Goal: Complete application form: Complete application form

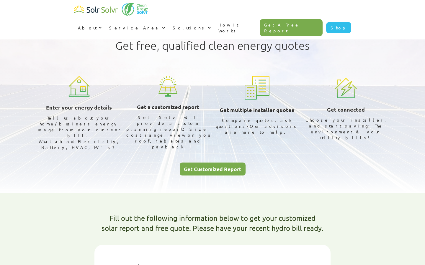
select select "Ontario Power Generation"
select select "75%"
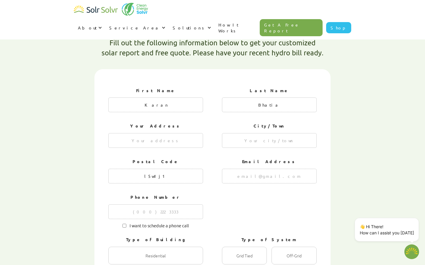
type textarea "x"
radio input "true"
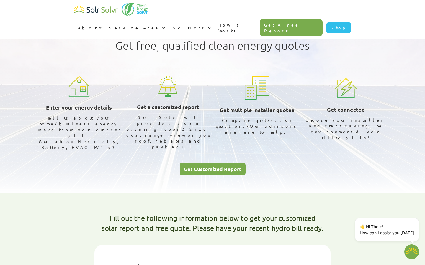
click at [216, 143] on div "Get free, qualified clean energy quotes Enter your energy details Tell us about…" at bounding box center [213, 104] width 372 height 142
click at [216, 167] on div "Get Customized Report" at bounding box center [212, 169] width 57 height 5
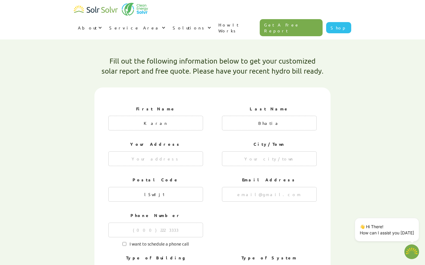
scroll to position [158, 0]
click at [294, 19] on link "Get A Free Report" at bounding box center [290, 27] width 63 height 17
type textarea "x"
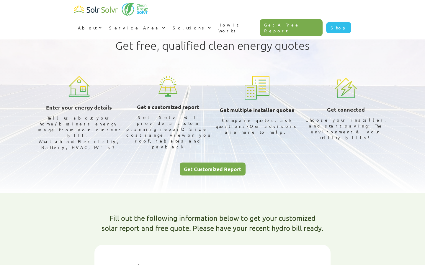
select select "Ontario Power Generation"
select select "75%"
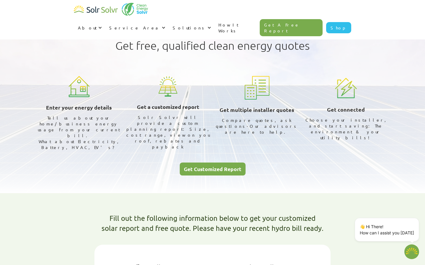
click at [121, 14] on img "home" at bounding box center [134, 9] width 27 height 13
click at [103, 9] on img "home" at bounding box center [96, 10] width 44 height 12
type textarea "x"
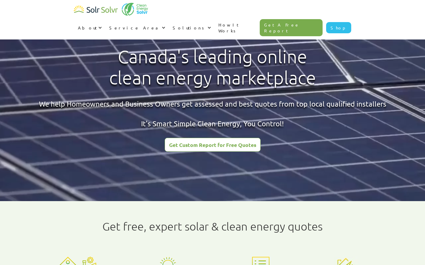
type input "Karan"
type input "Bhatia"
radio input "true"
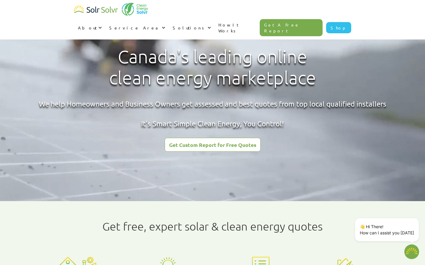
click at [302, 19] on link "Get A Free Report" at bounding box center [290, 27] width 63 height 17
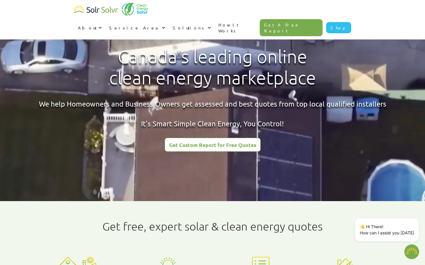
type textarea "x"
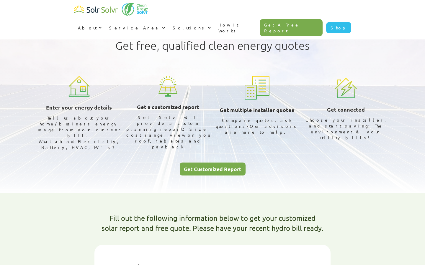
select select "Ontario Power Generation"
select select "75%"
type textarea "x"
radio input "true"
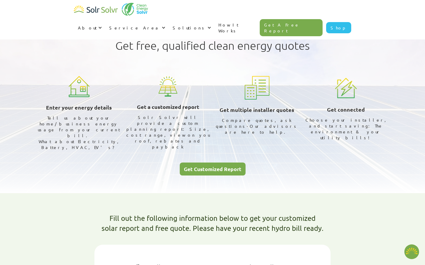
radio input "true"
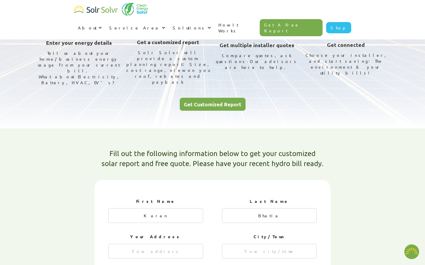
scroll to position [145, 0]
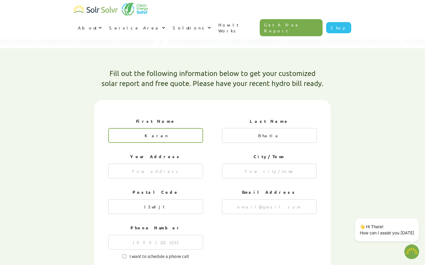
click at [179, 128] on input "Karan" at bounding box center [155, 135] width 95 height 15
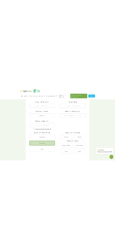
scroll to position [234, 0]
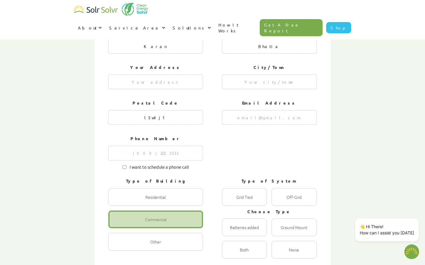
click at [102, 45] on div "First Name Karan Last Name Bhatia Your Address City/Town Postal Code l5w1j1 Ema…" at bounding box center [212, 178] width 236 height 335
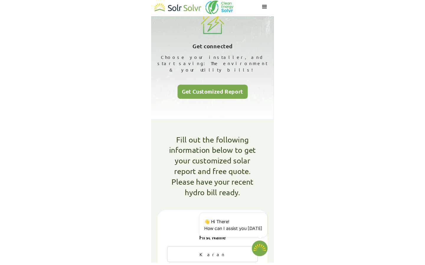
scroll to position [441, 0]
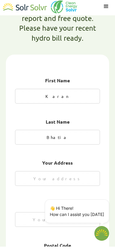
click at [92, 73] on div "First Name Karan" at bounding box center [57, 91] width 85 height 37
type textarea "x"
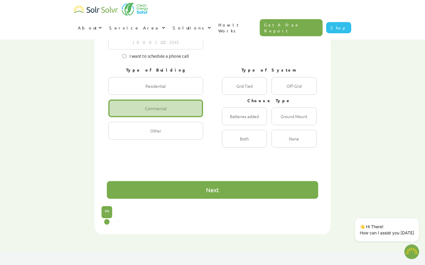
scroll to position [382, 0]
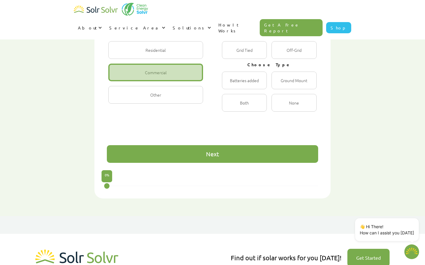
click at [237, 145] on div "Next" at bounding box center [212, 154] width 211 height 18
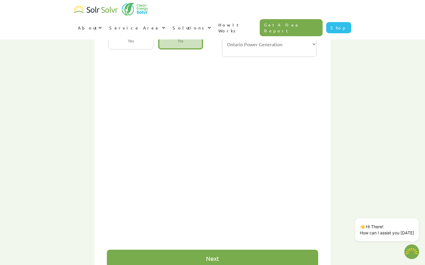
scroll to position [280, 0]
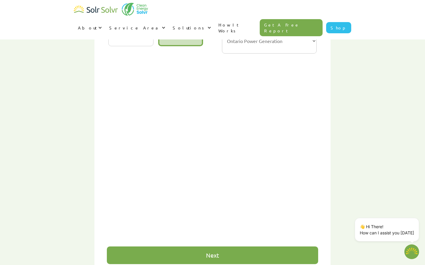
click at [202, 225] on div "First Name Karan Last Name Bhatia Your Address City/Town Postal Code l5w1j1 Ema…" at bounding box center [212, 120] width 211 height 287
click at [202, 247] on div "Next" at bounding box center [212, 256] width 211 height 18
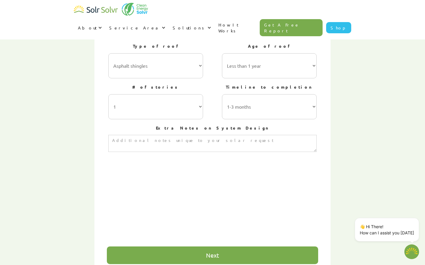
click at [202, 247] on div "Next" at bounding box center [212, 256] width 211 height 18
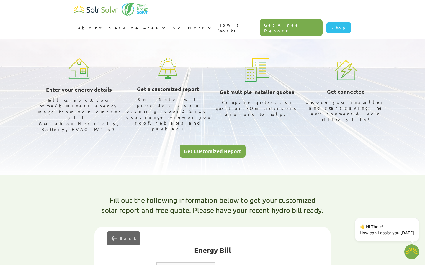
click at [122, 236] on div "Back" at bounding box center [127, 239] width 16 height 6
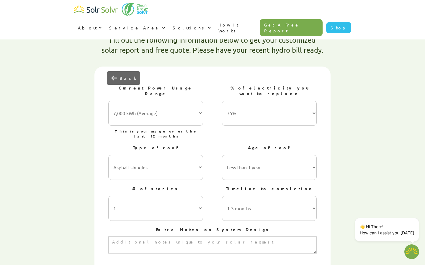
scroll to position [179, 0]
click at [133, 236] on textarea "3 of 4" at bounding box center [212, 244] width 208 height 17
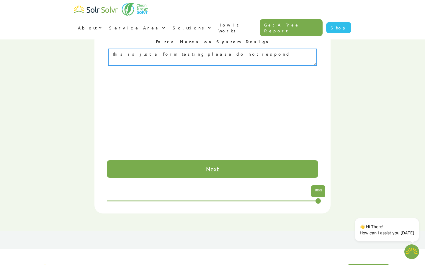
scroll to position [394, 0]
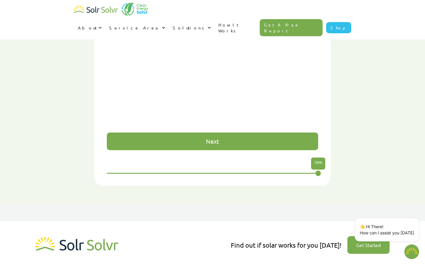
type textarea "This is just a form testing please do not respond"
click at [195, 133] on div "Next" at bounding box center [212, 142] width 211 height 18
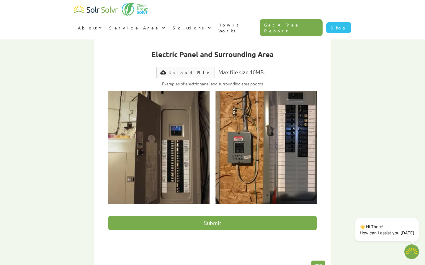
scroll to position [253, 0]
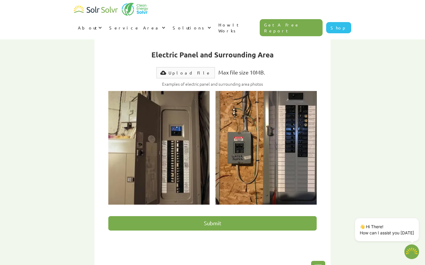
click at [183, 216] on input "Submit" at bounding box center [212, 223] width 208 height 14
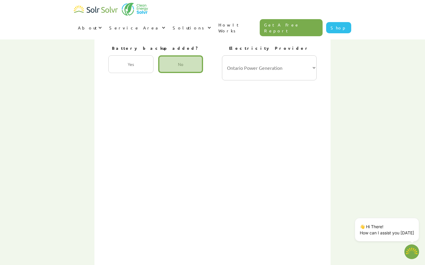
scroll to position [253, 0]
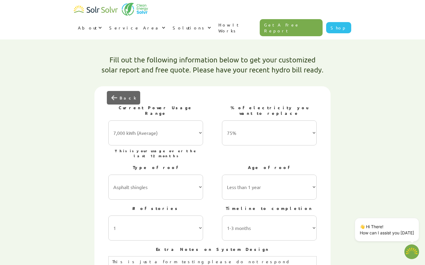
scroll to position [128, 0]
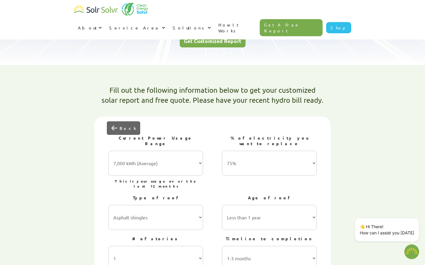
click at [129, 121] on div "Back" at bounding box center [123, 128] width 33 height 14
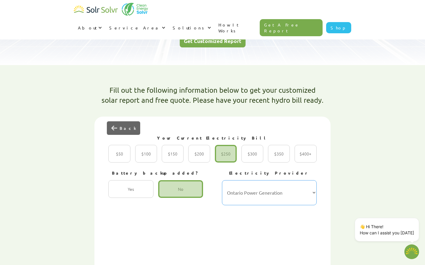
click at [238, 183] on select "Hydro-Québec Hydro One Ontario Power Generation BC Hydro Alectra Utilities ENMA…" at bounding box center [269, 192] width 95 height 25
click at [222, 180] on select "Hydro-Québec Hydro One Ontario Power Generation BC Hydro Alectra Utilities ENMA…" at bounding box center [269, 192] width 95 height 25
click at [227, 180] on select "Hydro-Québec Hydro One Ontario Power Generation BC Hydro Alectra Utilities ENMA…" at bounding box center [269, 192] width 95 height 25
select select "Ontario Power Generation"
click at [222, 180] on select "Hydro-Québec Hydro One Ontario Power Generation BC Hydro Alectra Utilities ENMA…" at bounding box center [269, 192] width 95 height 25
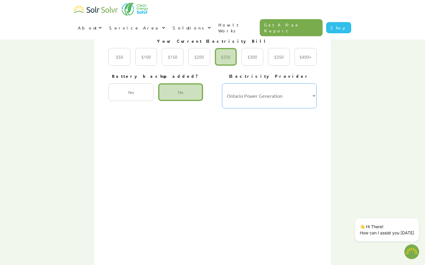
scroll to position [277, 0]
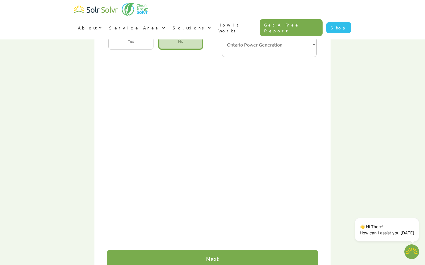
click at [154, 250] on div "Next" at bounding box center [212, 259] width 211 height 18
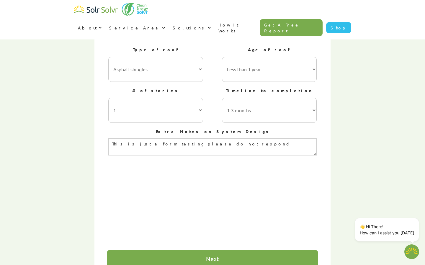
click at [154, 250] on div "Next" at bounding box center [212, 259] width 211 height 18
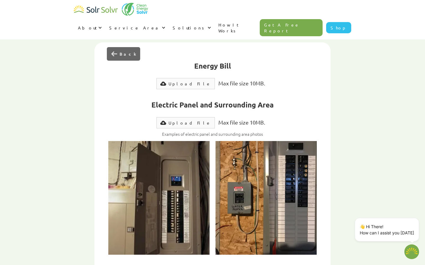
scroll to position [211, 0]
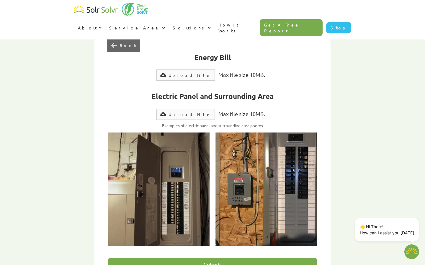
type textarea "x"
click at [210, 258] on input "Submit" at bounding box center [212, 265] width 208 height 14
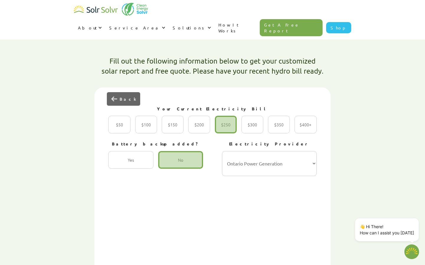
scroll to position [157, 0]
click at [132, 152] on div "2 of 4" at bounding box center [130, 161] width 45 height 18
click at [116, 165] on input "Yes Radio" at bounding box center [115, 167] width 4 height 4
radio input "true"
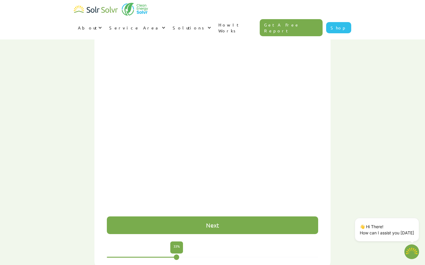
scroll to position [324, 0]
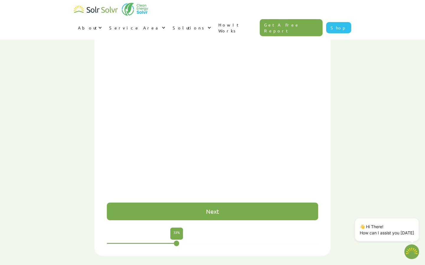
click at [216, 203] on div "Next" at bounding box center [212, 212] width 211 height 18
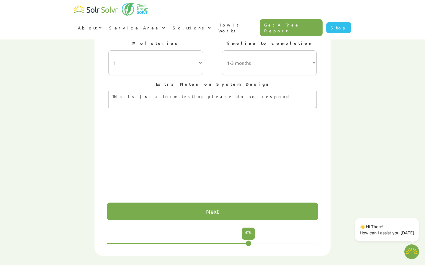
click at [216, 203] on div "Next" at bounding box center [212, 212] width 211 height 18
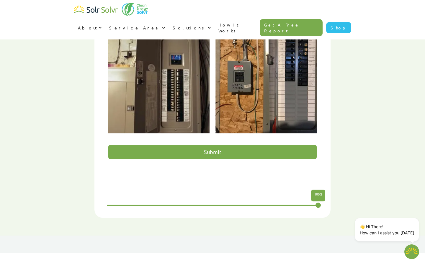
click at [221, 124] on div "Energy Bill Upload File Max file size 10MB. Uploading... fileuploaded.jpg Uploa…" at bounding box center [212, 62] width 211 height 258
click at [221, 145] on input "Submit" at bounding box center [212, 152] width 208 height 14
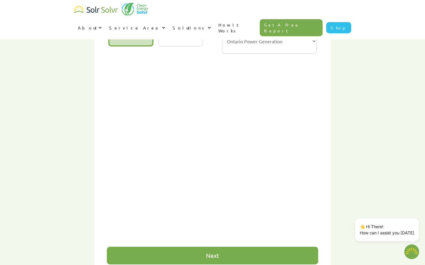
scroll to position [278, 0]
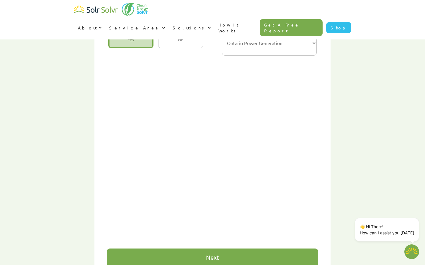
click at [217, 229] on div "First Name Karan Last Name Bhatia Your Address City/Town Postal Code l5w1j1 Ema…" at bounding box center [212, 122] width 211 height 287
click at [216, 255] on div "Next" at bounding box center [212, 258] width 13 height 6
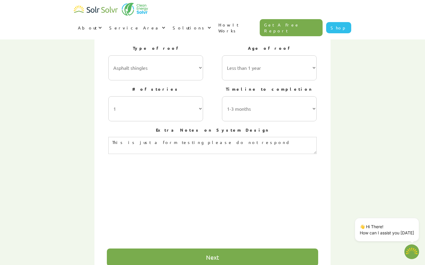
click at [216, 255] on div "Next" at bounding box center [212, 258] width 13 height 6
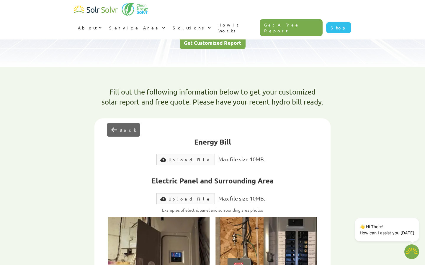
scroll to position [134, 0]
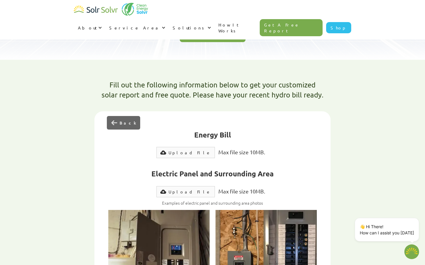
click at [190, 150] on div "Upload File" at bounding box center [189, 153] width 42 height 6
click at [179, 147] on label "Upload File" at bounding box center [185, 152] width 58 height 11
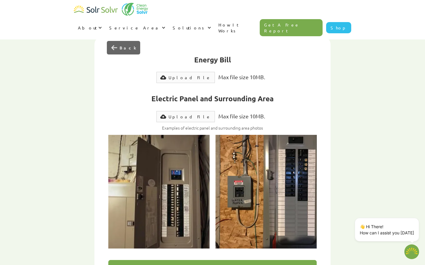
scroll to position [220, 0]
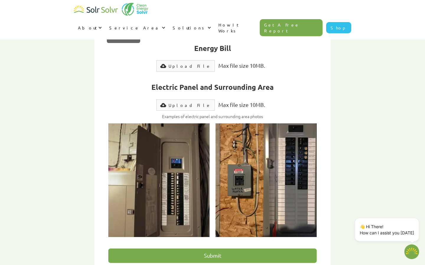
drag, startPoint x: 178, startPoint y: 32, endPoint x: 178, endPoint y: 36, distance: 4.4
click at [178, 43] on h2 "Energy Bill" at bounding box center [212, 48] width 208 height 10
click at [178, 60] on label "Upload File" at bounding box center [185, 65] width 58 height 11
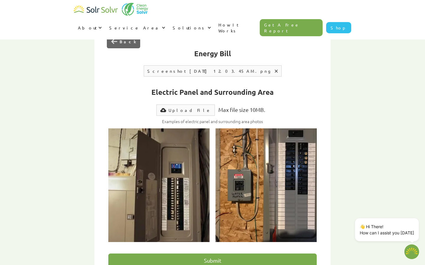
scroll to position [213, 0]
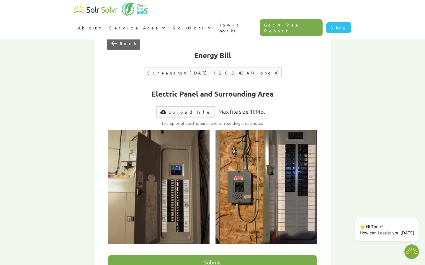
click at [197, 109] on div "Upload File" at bounding box center [189, 112] width 42 height 6
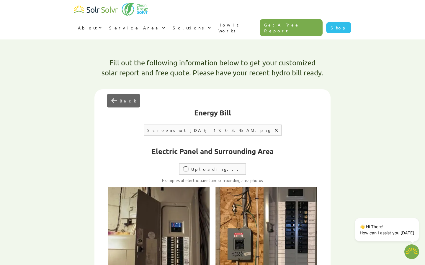
scroll to position [152, 0]
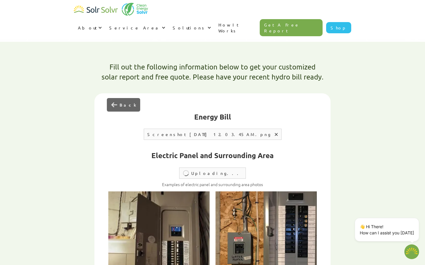
type input "Submit"
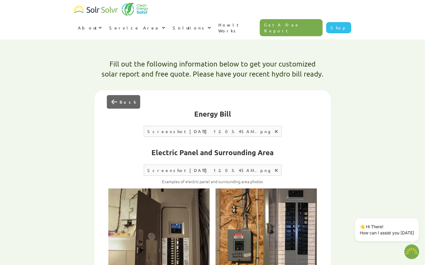
type textarea "x"
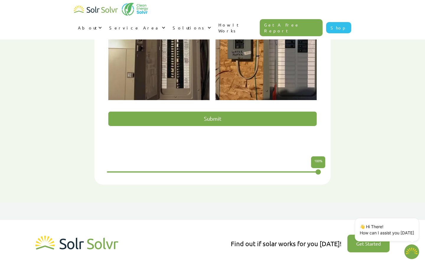
scroll to position [402, 0]
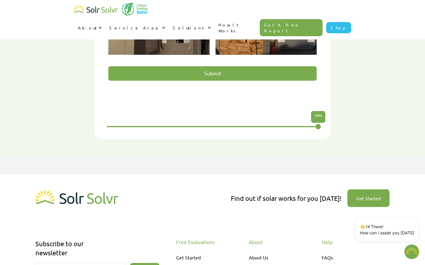
click at [281, 66] on input "Submit" at bounding box center [212, 73] width 208 height 14
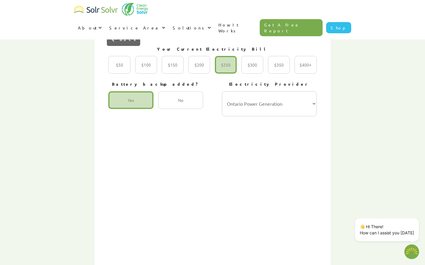
scroll to position [213, 0]
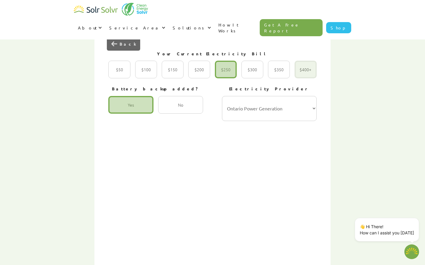
click at [303, 61] on div "2 of 4" at bounding box center [305, 70] width 22 height 18
click at [303, 74] on input "$400+ Radio" at bounding box center [301, 76] width 4 height 4
radio input "true"
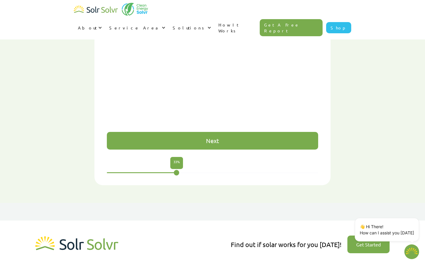
scroll to position [439, 0]
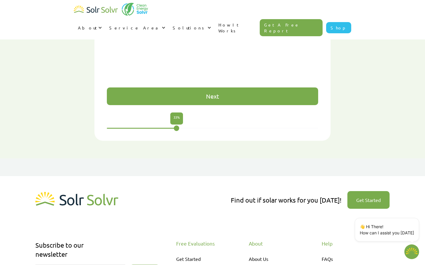
click at [268, 88] on div "Next" at bounding box center [212, 97] width 211 height 18
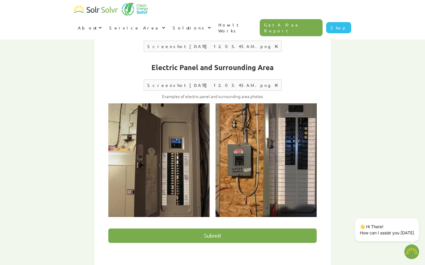
scroll to position [291, 0]
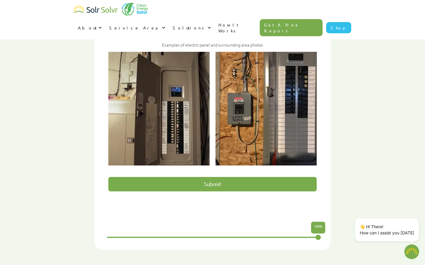
click at [236, 175] on div "Energy Bill Upload File Max file size 10MB. Uploading... Screenshot 2025-09-16 …" at bounding box center [212, 94] width 211 height 257
click at [236, 177] on input "Submit" at bounding box center [212, 184] width 208 height 14
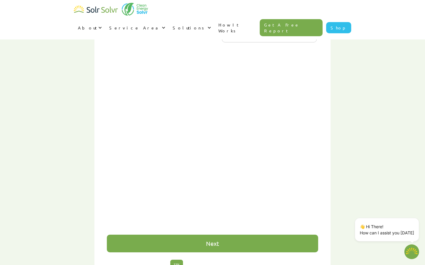
scroll to position [0, 281]
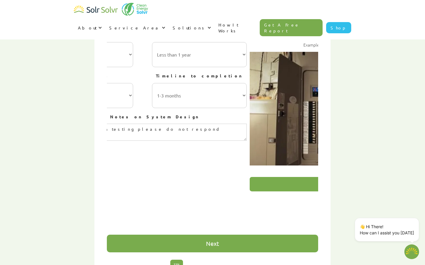
click at [239, 235] on div "Next" at bounding box center [212, 244] width 211 height 18
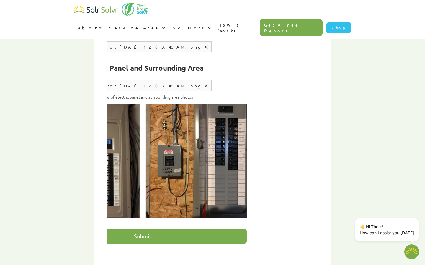
scroll to position [239, 0]
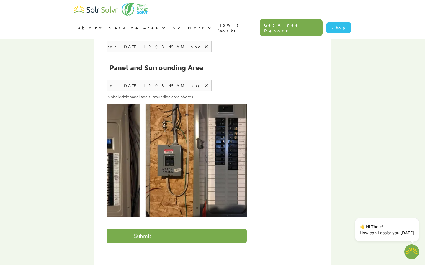
click at [271, 133] on div "First Name Karan Last Name Bhatia Your Address City/Town Postal Code l5w1j1 Ema…" at bounding box center [212, 146] width 211 height 257
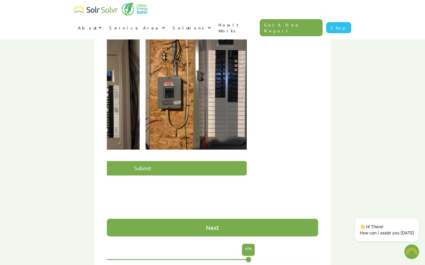
scroll to position [313, 0]
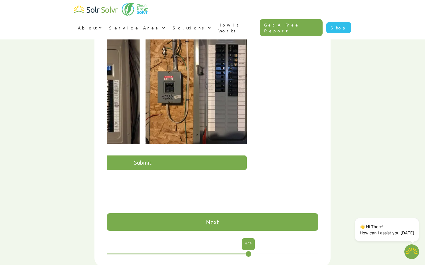
click at [234, 213] on div "Next" at bounding box center [212, 222] width 211 height 18
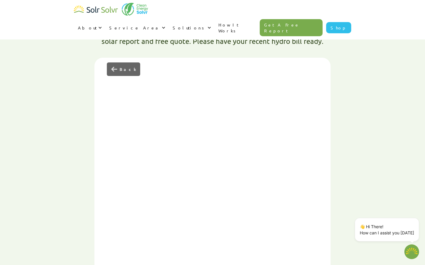
scroll to position [180, 0]
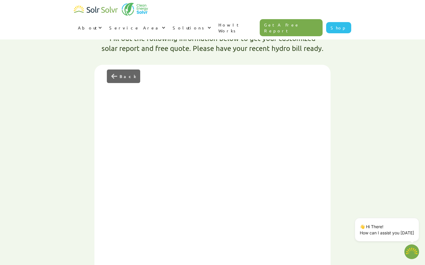
click at [144, 77] on div "First Name Karan Last Name Bhatia Your Address City/Town Postal Code l5w1j1 Ema…" at bounding box center [212, 205] width 211 height 257
click at [129, 73] on div "Back" at bounding box center [127, 76] width 16 height 6
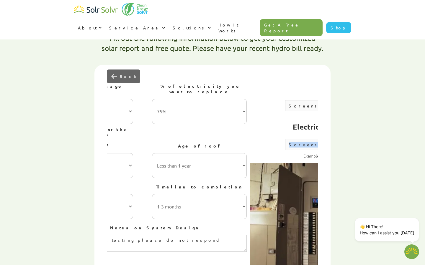
drag, startPoint x: 206, startPoint y: 119, endPoint x: 295, endPoint y: 120, distance: 88.2
click at [295, 120] on div "Electric Panel and Surrounding Area Upload File Max file size 10MB. Uploading..…" at bounding box center [353, 141] width 208 height 44
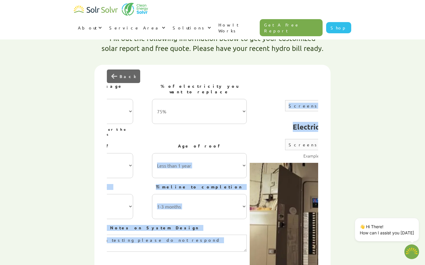
drag, startPoint x: 278, startPoint y: 120, endPoint x: 164, endPoint y: 124, distance: 113.6
click at [166, 124] on div "First Name Karan Last Name Bhatia Your Address City/Town Postal Code l5w1j1 Ema…" at bounding box center [212, 205] width 211 height 257
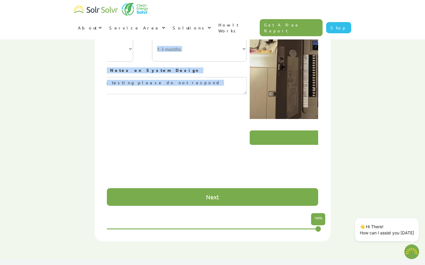
scroll to position [351, 0]
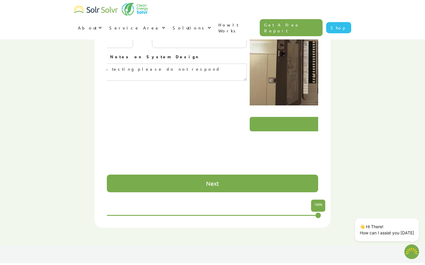
click at [164, 124] on div "First Name Karan Last Name Bhatia Your Address City/Town Postal Code l5w1j1 Ema…" at bounding box center [212, 34] width 211 height 257
click at [174, 175] on div "Next" at bounding box center [212, 184] width 211 height 18
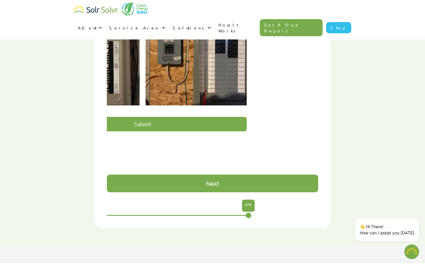
click at [174, 175] on div "Next" at bounding box center [212, 184] width 211 height 18
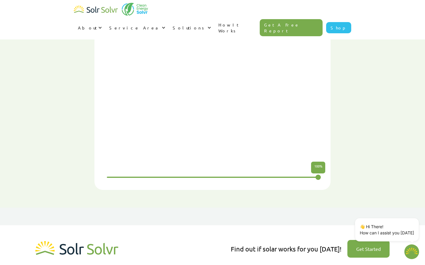
click at [176, 149] on form "First Name Karan Last Name Bhatia Your Address City/Town Postal Code l5w1j1 Ema…" at bounding box center [212, 42] width 211 height 272
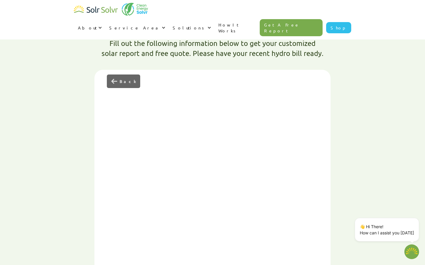
click at [118, 75] on div "Back" at bounding box center [123, 82] width 33 height 14
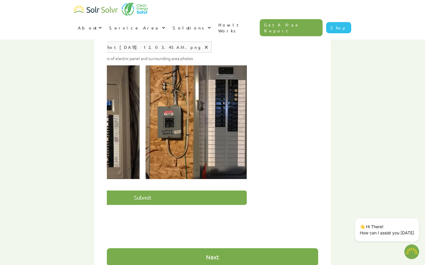
scroll to position [280, 0]
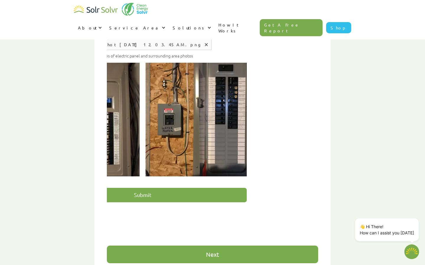
click at [178, 188] on input "Submit" at bounding box center [142, 195] width 208 height 14
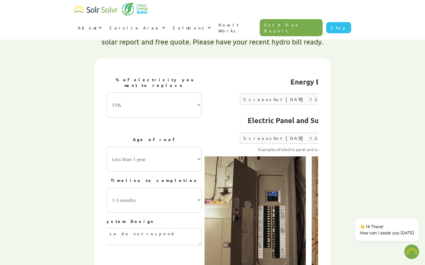
scroll to position [0, 0]
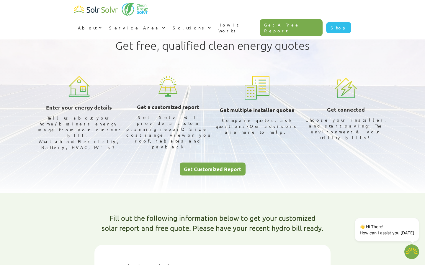
type textarea "x"
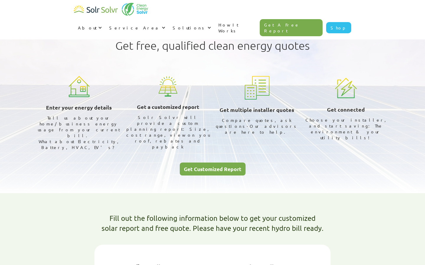
select select "Ontario Power Generation"
select select "75%"
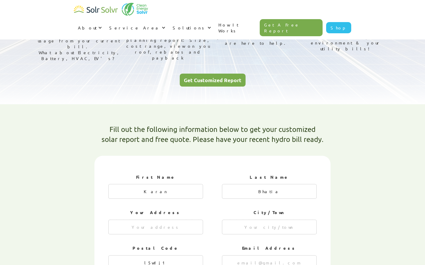
scroll to position [57, 0]
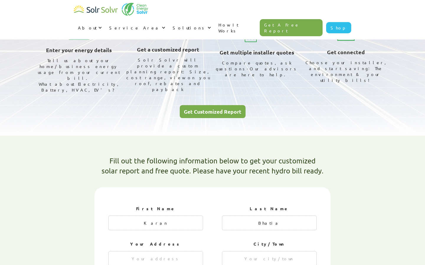
radio input "true"
radio input "false"
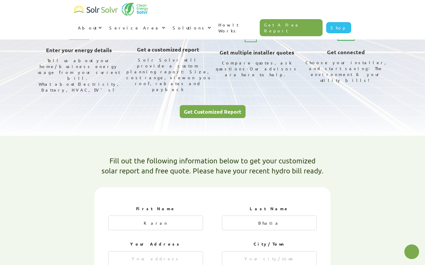
click at [300, 19] on link "Get A Free Report" at bounding box center [290, 27] width 63 height 17
type textarea "x"
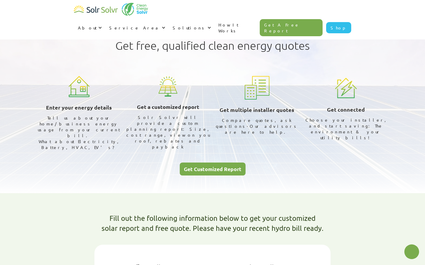
select select "Ontario Power Generation"
select select "75%"
radio input "true"
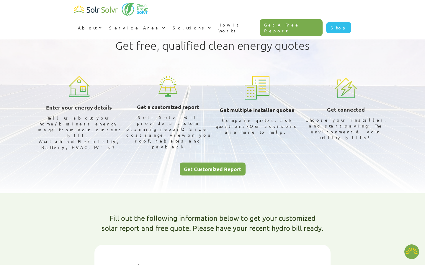
radio input "true"
radio input "false"
click at [208, 163] on link "Get Customized Report" at bounding box center [213, 169] width 66 height 13
click at [109, 11] on img "home" at bounding box center [96, 10] width 44 height 12
type textarea "x"
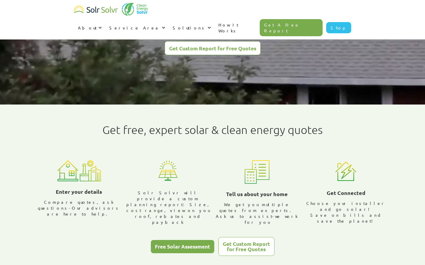
type input "Karan"
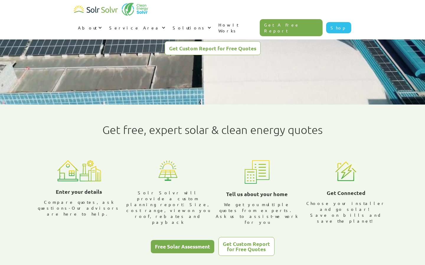
type input "Bhatia"
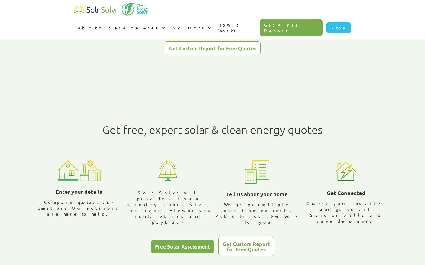
scroll to position [110, 0]
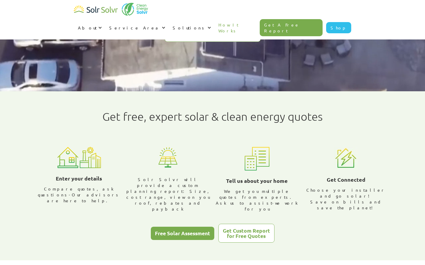
radio input "true"
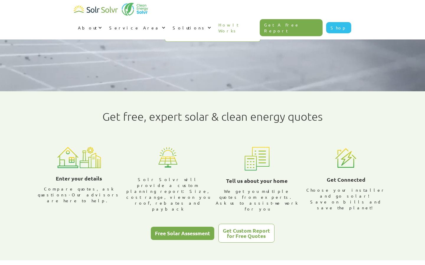
click at [176, 227] on link "Free Solar Assessment" at bounding box center [182, 233] width 63 height 13
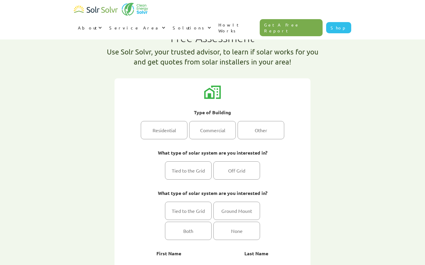
select select "Ontario Power Generation"
select select "75%"
radio input "true"
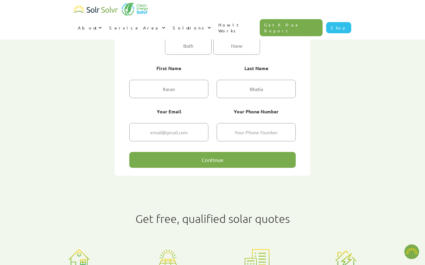
scroll to position [153, 0]
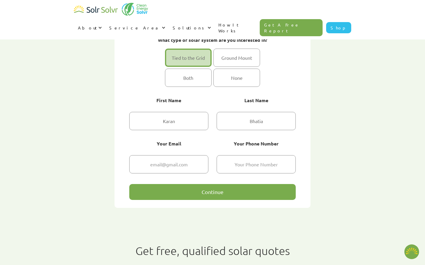
type textarea "x"
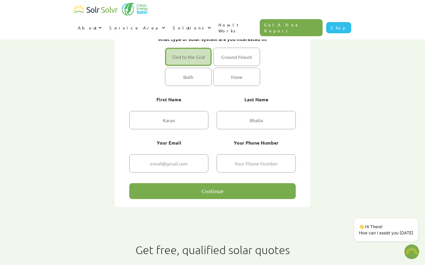
click at [192, 195] on div "Continue" at bounding box center [212, 191] width 166 height 16
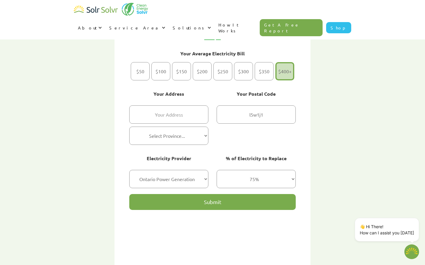
scroll to position [48, 0]
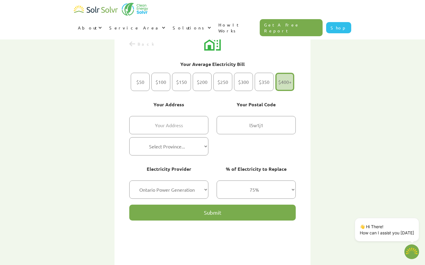
click at [203, 208] on input "Submit" at bounding box center [212, 213] width 166 height 16
click at [172, 86] on div "2 of 2" at bounding box center [181, 82] width 19 height 18
click at [180, 84] on input "$150" at bounding box center [182, 82] width 4 height 4
radio input "true"
click at [176, 115] on div "2 of 2" at bounding box center [168, 123] width 79 height 21
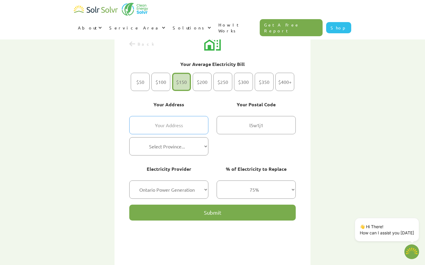
click at [176, 123] on input "2 of 2" at bounding box center [168, 125] width 79 height 18
type input "1173 Meadowgrove crt"
select select "[GEOGRAPHIC_DATA]"
click at [175, 209] on input "Submit" at bounding box center [212, 213] width 166 height 16
click at [250, 124] on input "l5w1j1" at bounding box center [255, 125] width 79 height 18
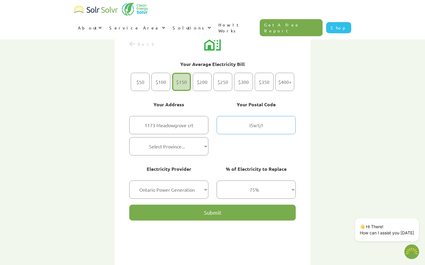
type input "L5W1J1"
click at [234, 188] on select "Select one... All 25% 50% 75%" at bounding box center [255, 190] width 79 height 18
select select "25%"
click at [216, 181] on select "Select one... All 25% 50% 75%" at bounding box center [255, 190] width 79 height 18
click at [172, 202] on div "Your Average Electricity Bill $50 $100 $150 $200 $250 $300 $350 $400+ Your Addr…" at bounding box center [212, 151] width 166 height 201
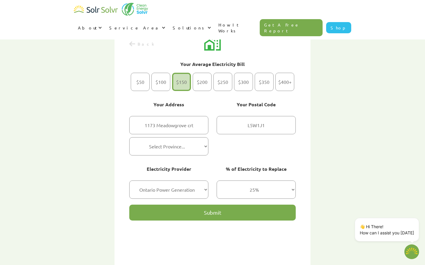
click at [188, 211] on input "Submit" at bounding box center [212, 213] width 166 height 16
click at [184, 175] on div "Electricity Provider Select one... Hydro-Québec Hydro One Ontario Power Generat…" at bounding box center [168, 182] width 79 height 34
click at [184, 183] on select "Select one... Hydro-Québec Hydro One Ontario Power Generation BC Hydro Alectra …" at bounding box center [168, 190] width 79 height 18
select select "Hydro One"
click at [129, 181] on select "Select one... Hydro-Québec Hydro One Ontario Power Generation BC Hydro Alectra …" at bounding box center [168, 190] width 79 height 18
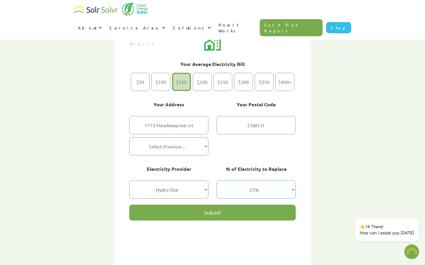
click at [231, 194] on select "Select one... All 25% 50% 75%" at bounding box center [255, 190] width 79 height 18
select select "50%"
click at [216, 181] on select "Select one... All 25% 50% 75%" at bounding box center [255, 190] width 79 height 18
click at [213, 217] on input "Submit" at bounding box center [212, 213] width 166 height 16
click at [212, 215] on input "Submit" at bounding box center [212, 213] width 166 height 16
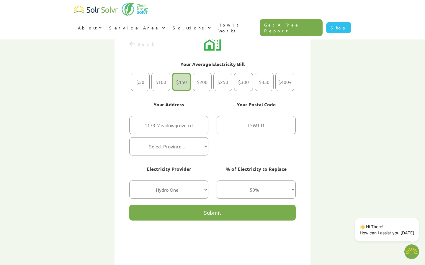
type textarea "x"
